Goal: Find contact information: Find contact information

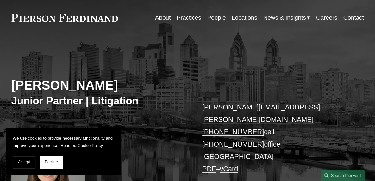
scroll to position [63, 0]
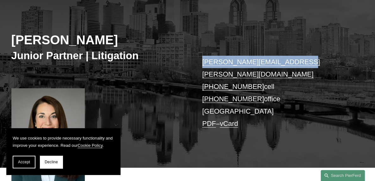
drag, startPoint x: 294, startPoint y: 61, endPoint x: 200, endPoint y: 55, distance: 94.2
click at [200, 55] on div "[PERSON_NAME] Junior Partner | Litigation [PERSON_NAME][EMAIL_ADDRESS][PERSON_N…" at bounding box center [187, 85] width 375 height 165
copy link "[PERSON_NAME][EMAIL_ADDRESS][PERSON_NAME][DOMAIN_NAME]"
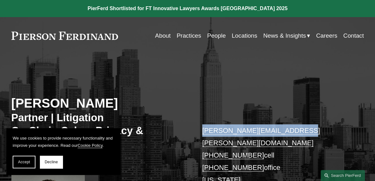
drag, startPoint x: 293, startPoint y: 133, endPoint x: 199, endPoint y: 129, distance: 94.1
click at [199, 129] on div "Richard Reiter Partner | Litigation Co-Chair, Cyber, Privacy & Technology richa…" at bounding box center [187, 155] width 375 height 178
copy link "richard.reiter@pierferd.com"
